Goal: Information Seeking & Learning: Learn about a topic

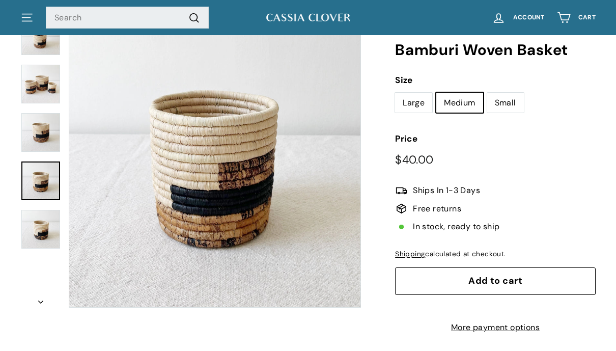
scroll to position [102, 0]
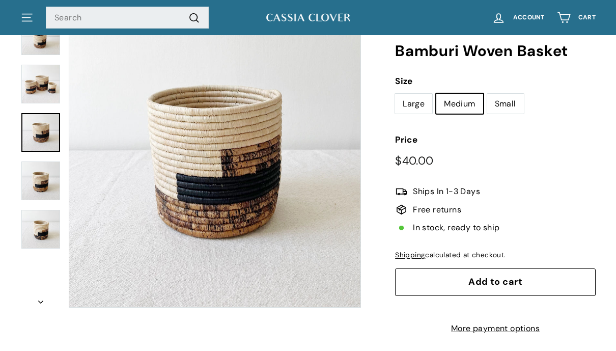
click at [270, 212] on button "Zoom" at bounding box center [214, 161] width 291 height 291
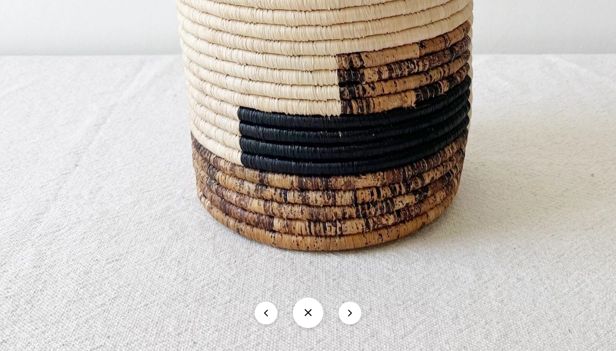
click at [358, 307] on button "icon-chevron" at bounding box center [349, 312] width 23 height 23
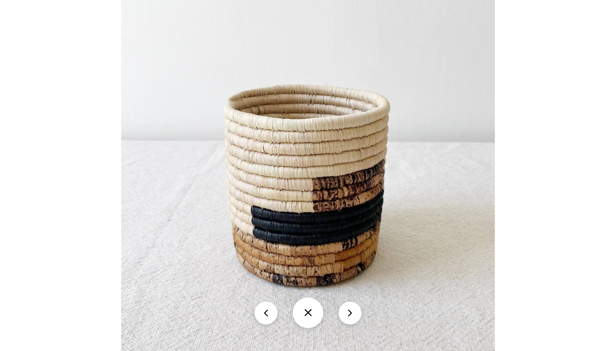
click at [356, 315] on button "icon-chevron" at bounding box center [349, 312] width 23 height 23
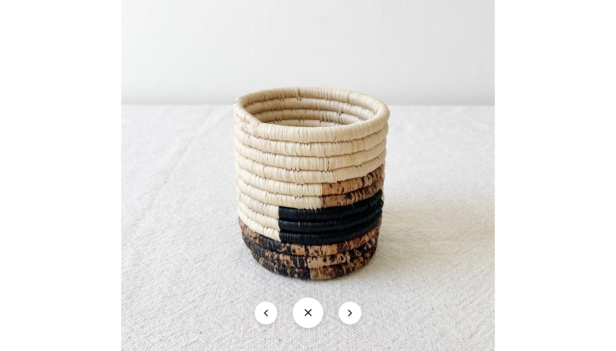
click at [356, 315] on button "icon-chevron" at bounding box center [349, 312] width 23 height 23
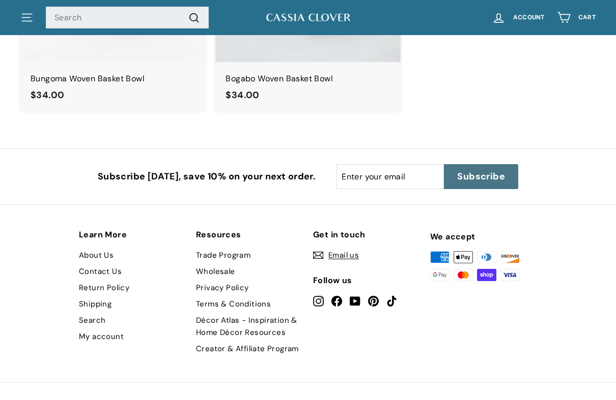
scroll to position [1210, 0]
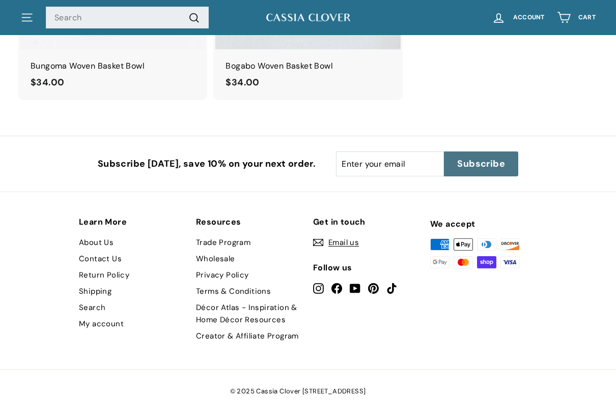
click at [119, 235] on li "About Us" at bounding box center [132, 243] width 107 height 16
click at [101, 235] on link "About Us" at bounding box center [96, 243] width 35 height 16
